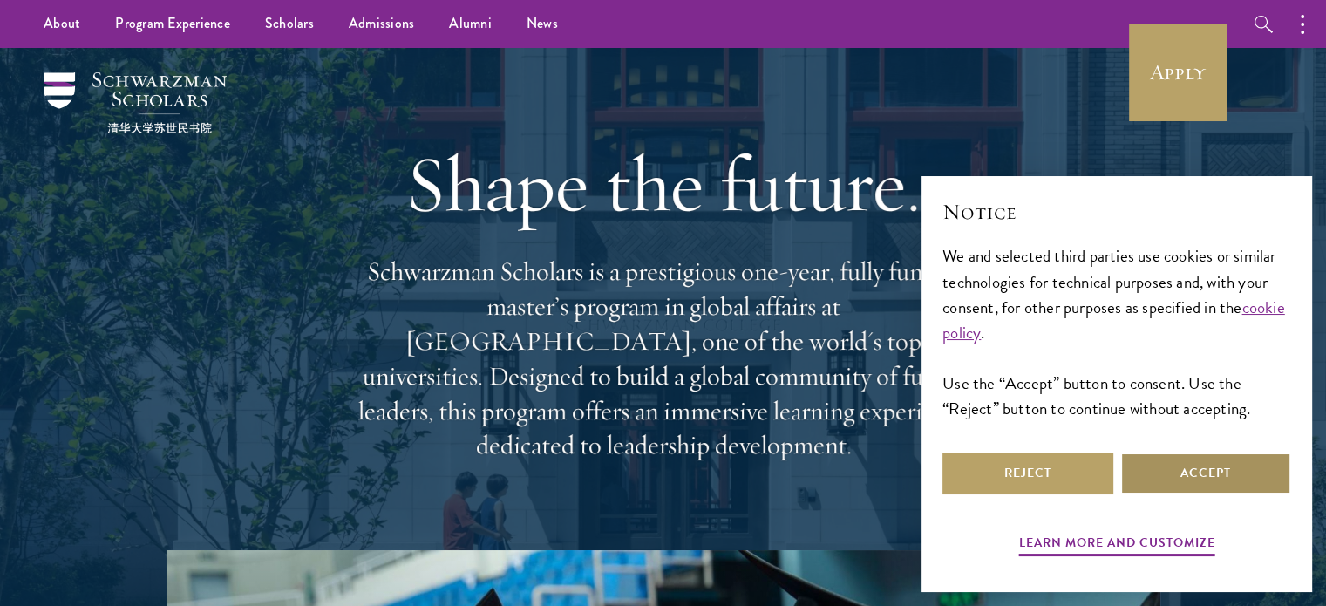
click at [1196, 463] on button "Accept" at bounding box center [1205, 473] width 171 height 42
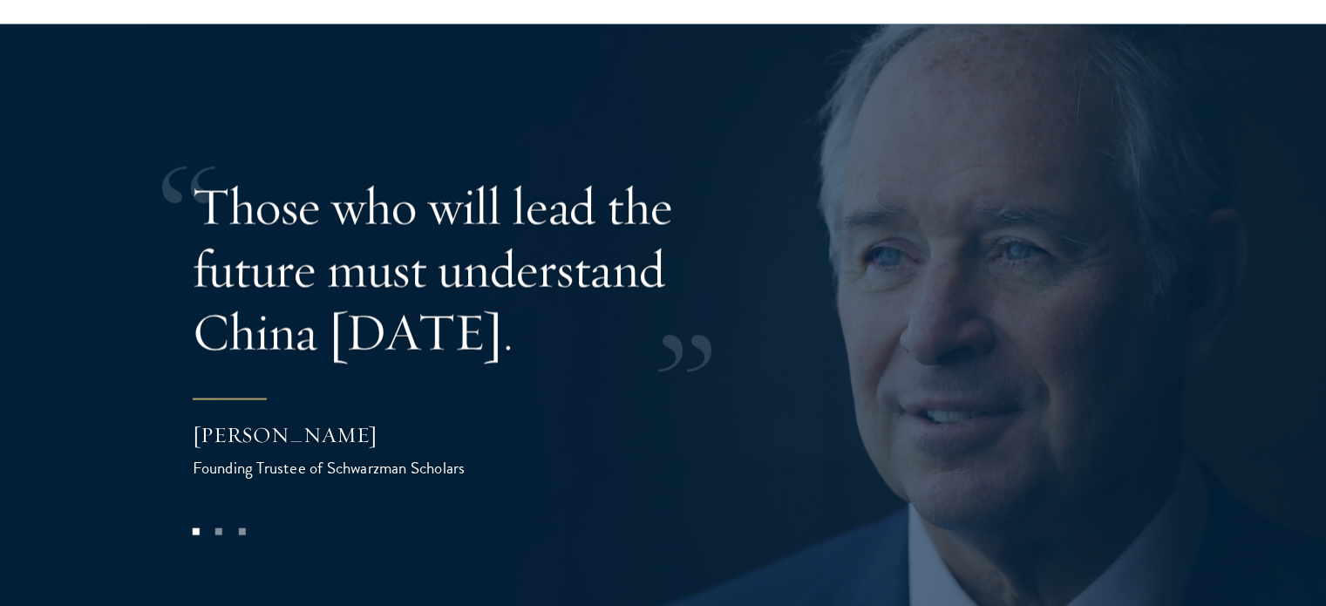
scroll to position [3392, 0]
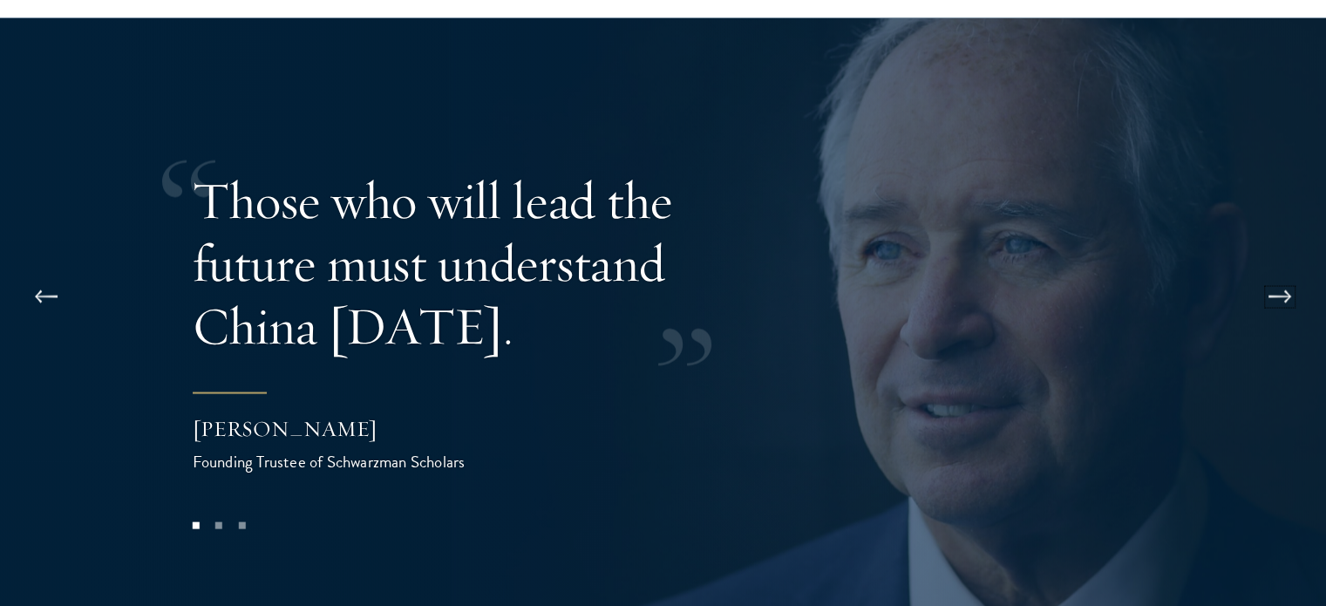
click at [1291, 273] on button at bounding box center [1280, 297] width 58 height 49
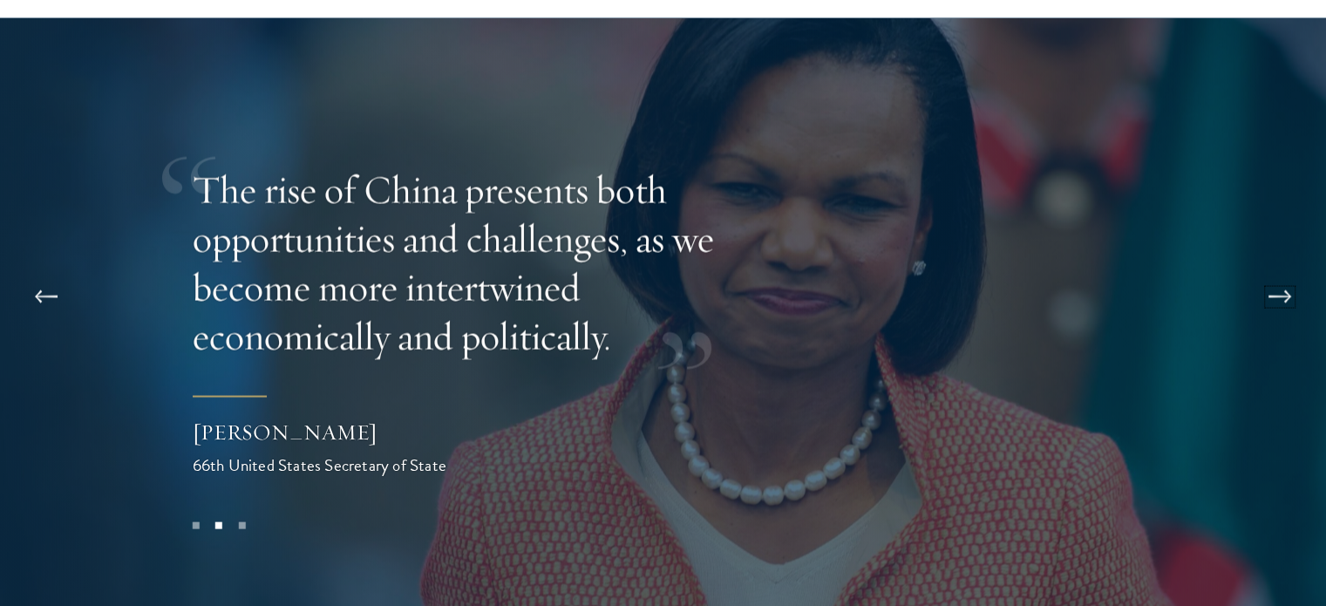
click at [1291, 273] on button at bounding box center [1280, 297] width 58 height 49
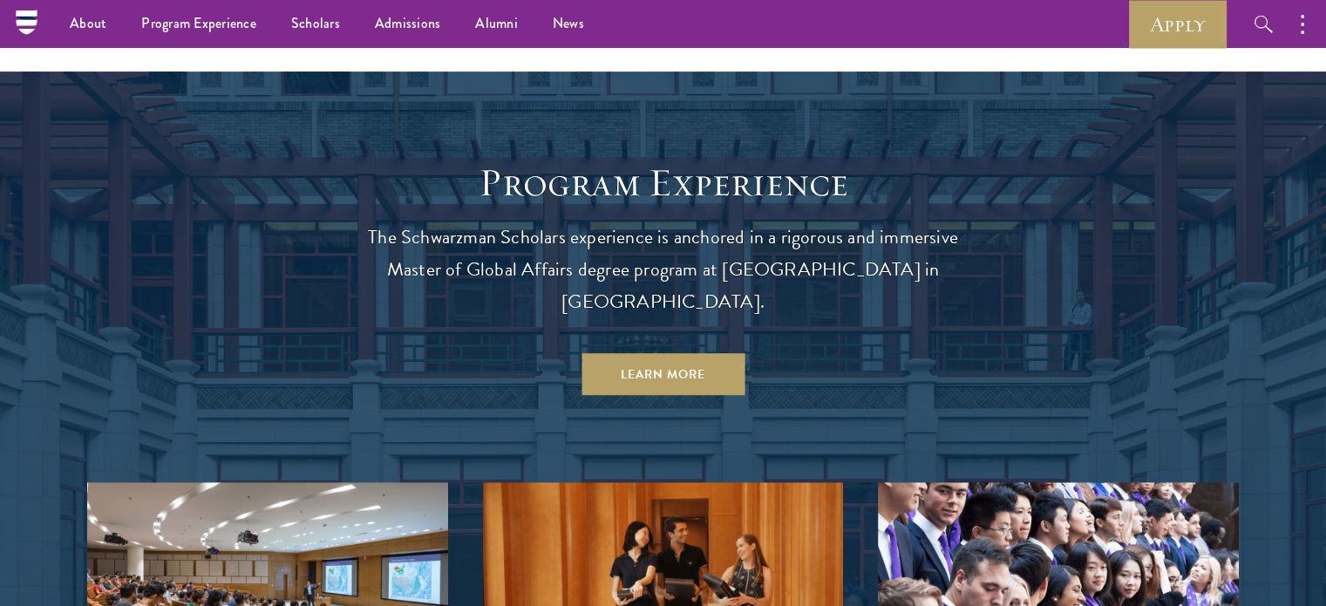
scroll to position [0, 0]
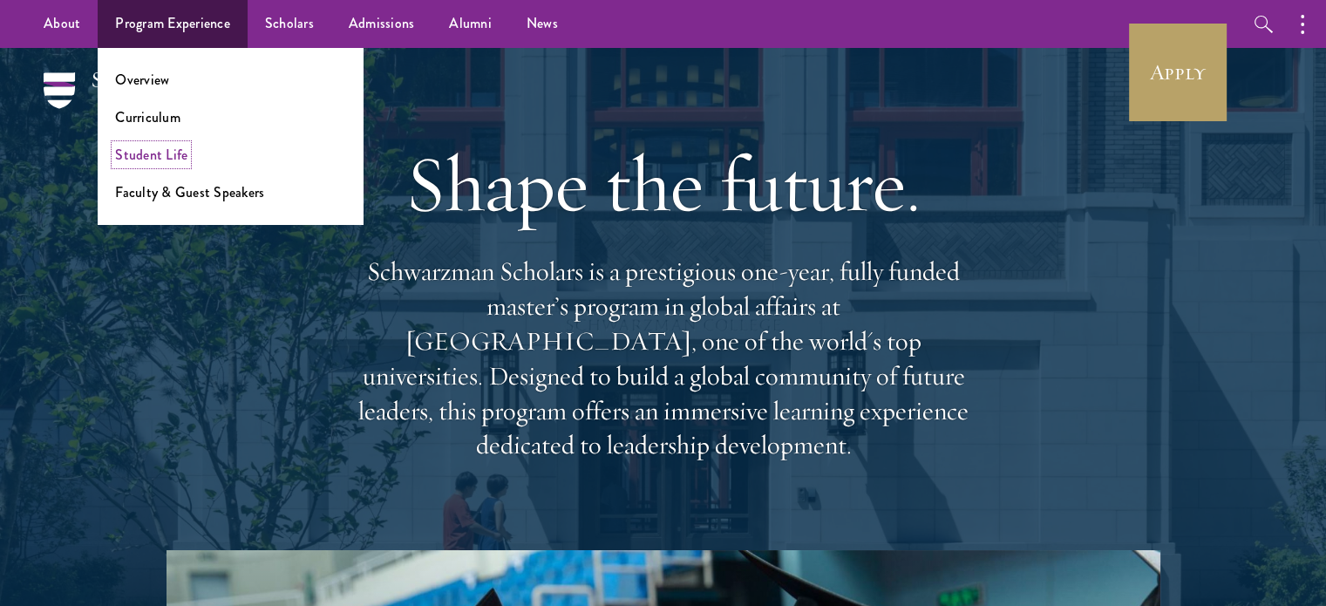
click at [173, 153] on link "Student Life" at bounding box center [151, 155] width 72 height 20
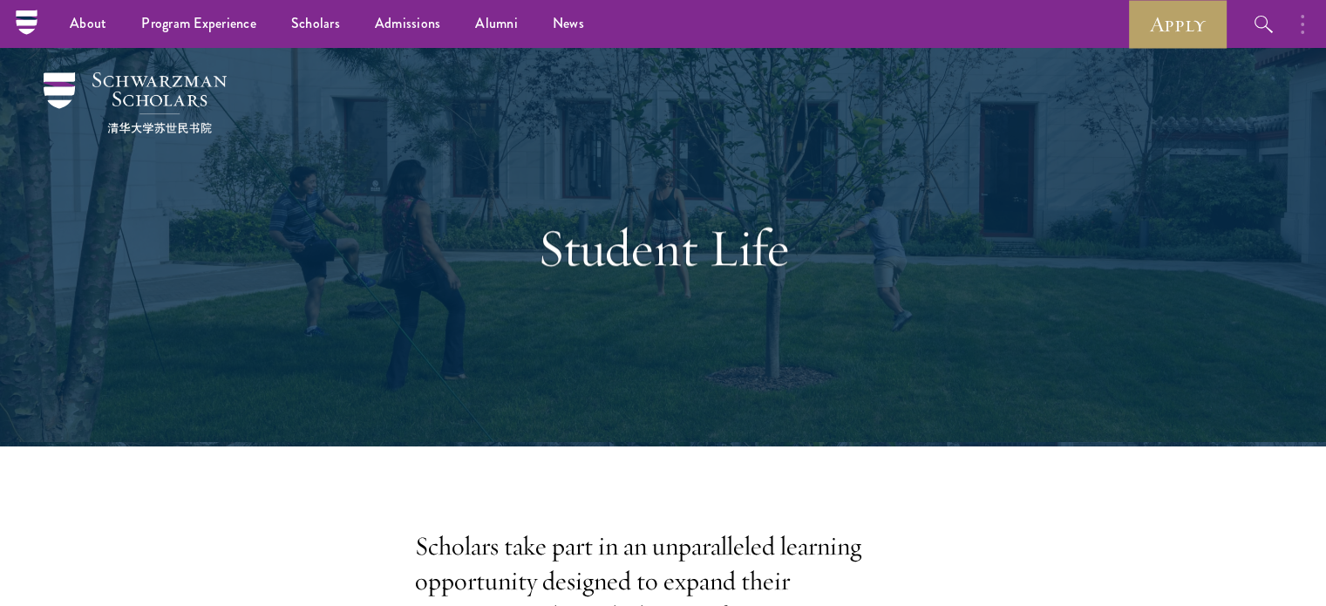
drag, startPoint x: 1338, startPoint y: 33, endPoint x: 1291, endPoint y: 6, distance: 54.3
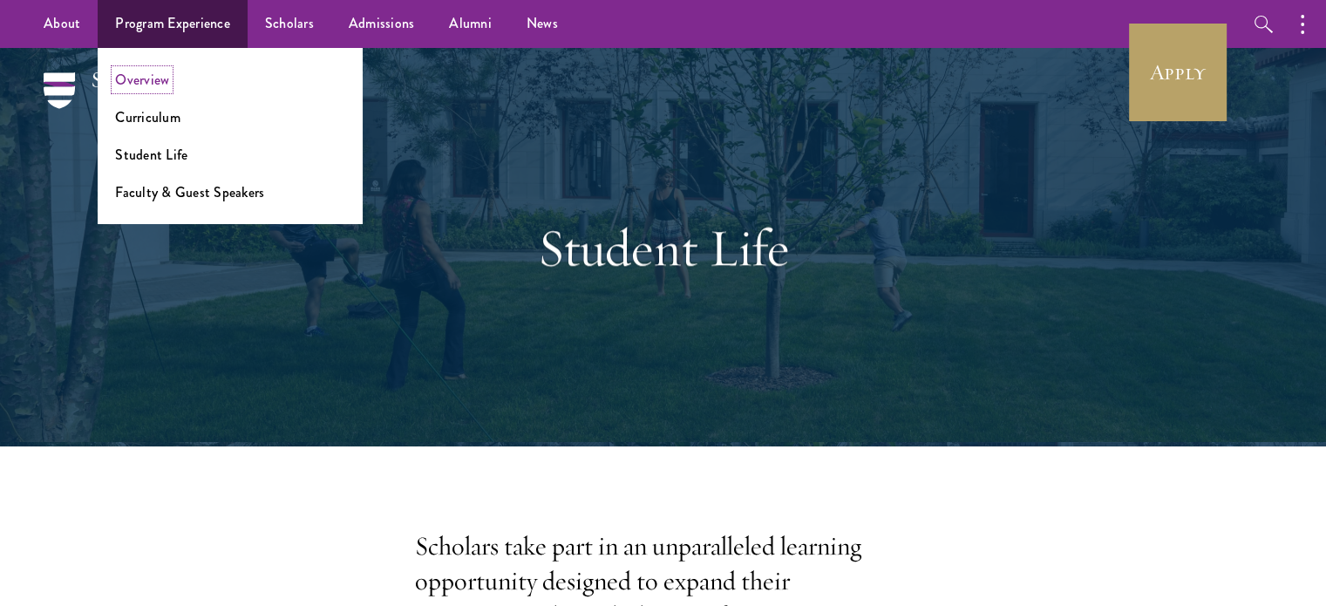
click at [153, 85] on link "Overview" at bounding box center [142, 80] width 54 height 20
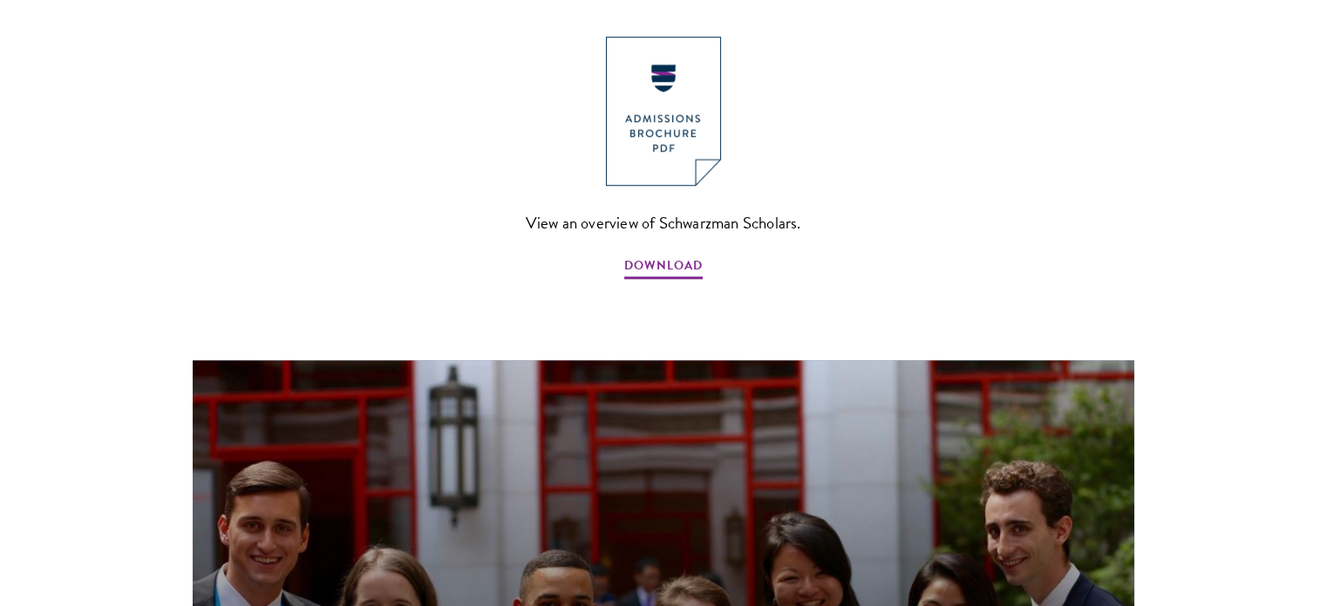
scroll to position [1388, 0]
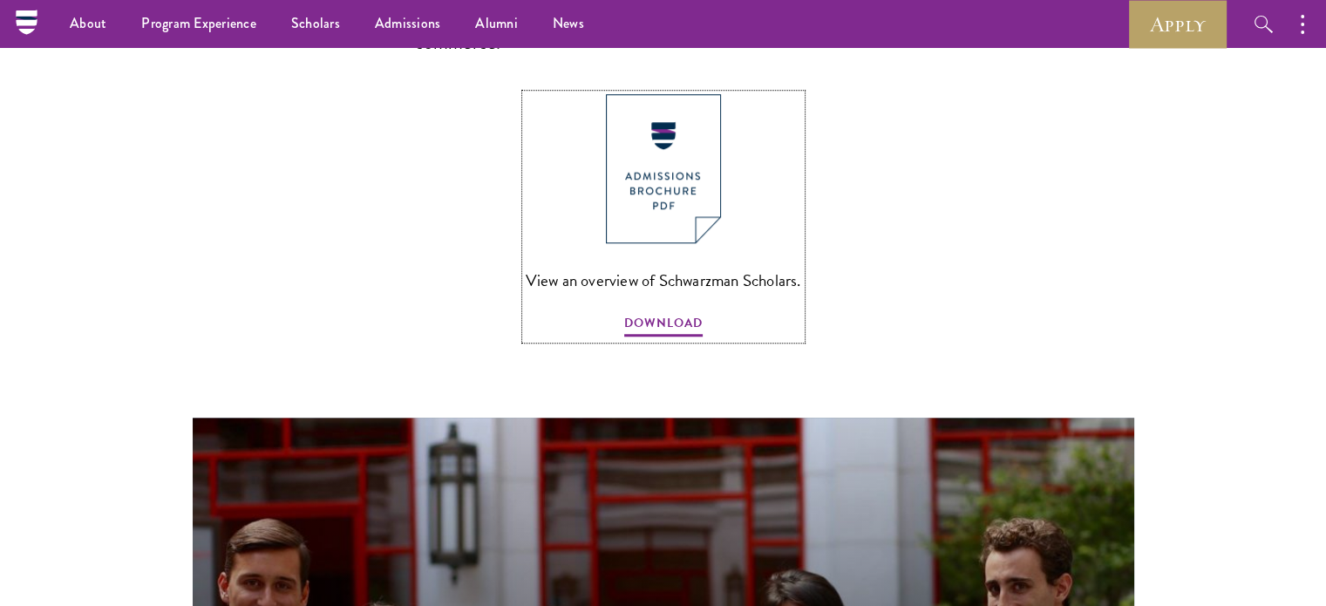
click at [675, 119] on img at bounding box center [663, 168] width 115 height 149
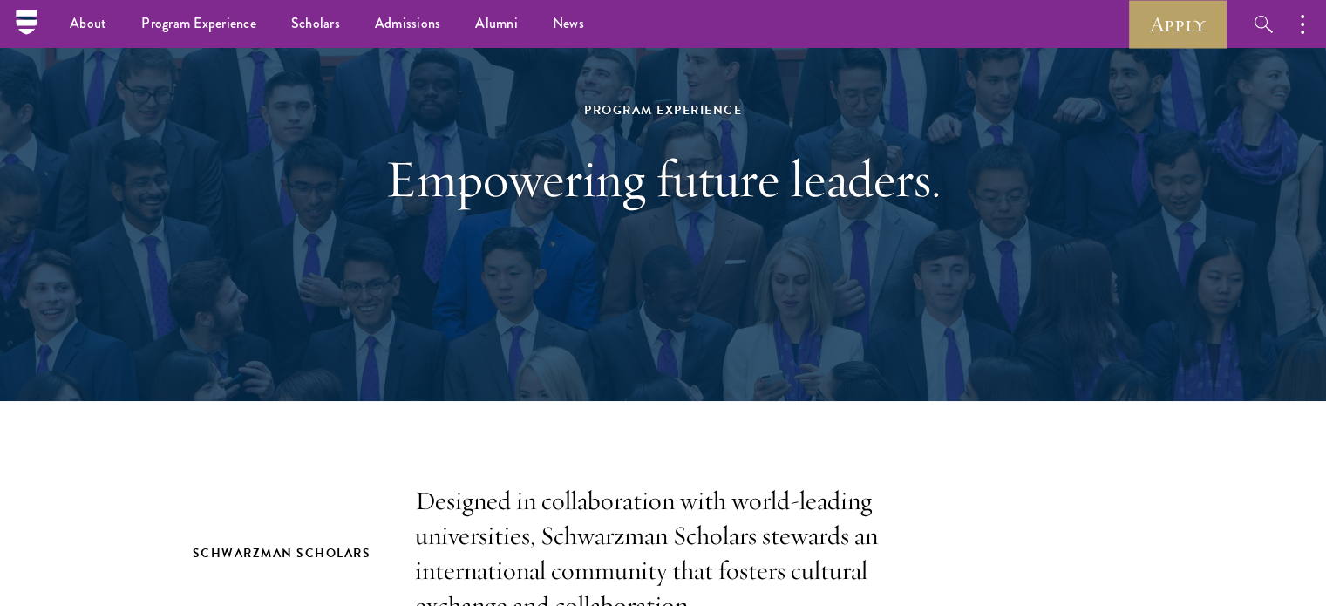
scroll to position [0, 0]
